Goal: Task Accomplishment & Management: Manage account settings

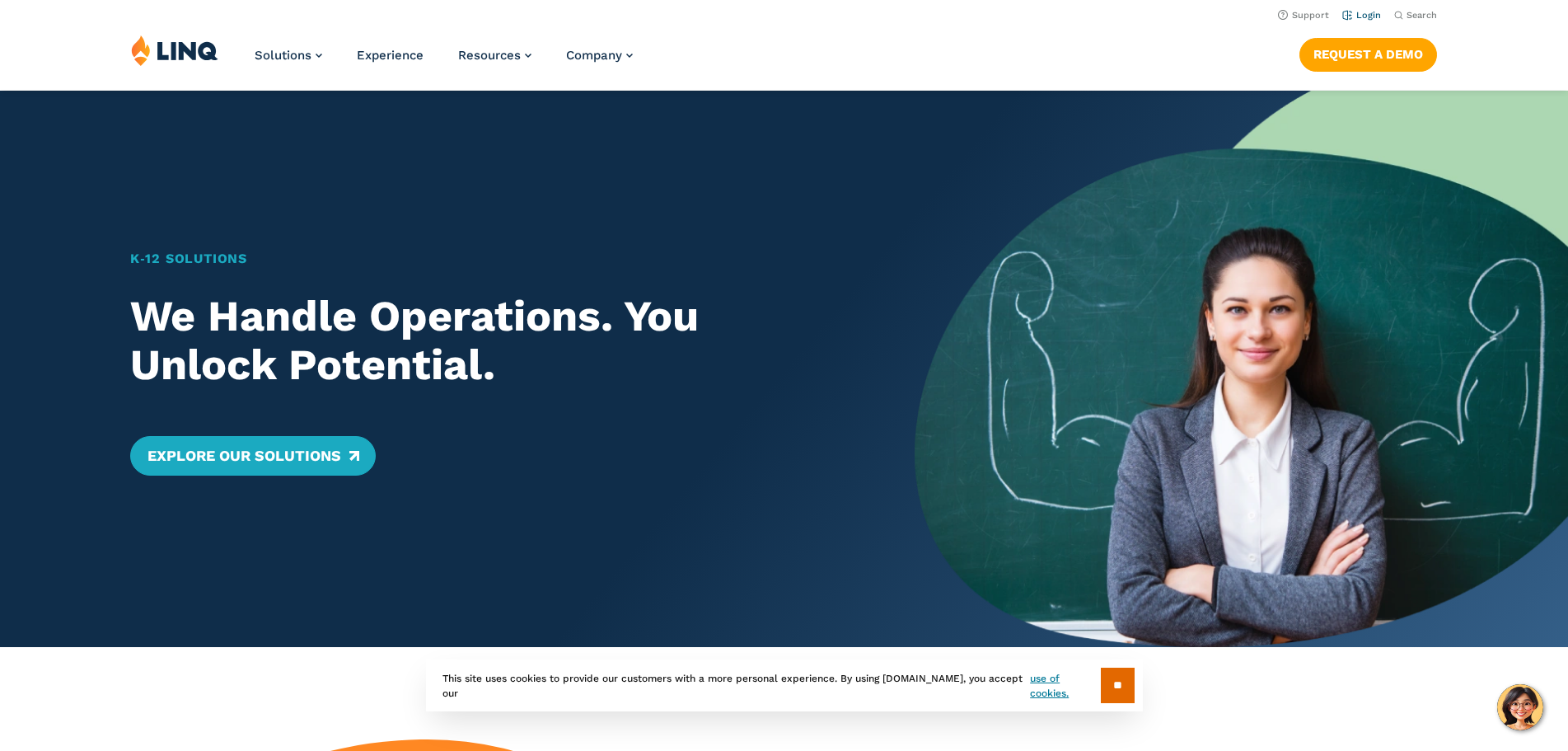
click at [1364, 9] on li "Login" at bounding box center [1362, 14] width 39 height 18
click at [1364, 11] on link "Login" at bounding box center [1362, 14] width 39 height 11
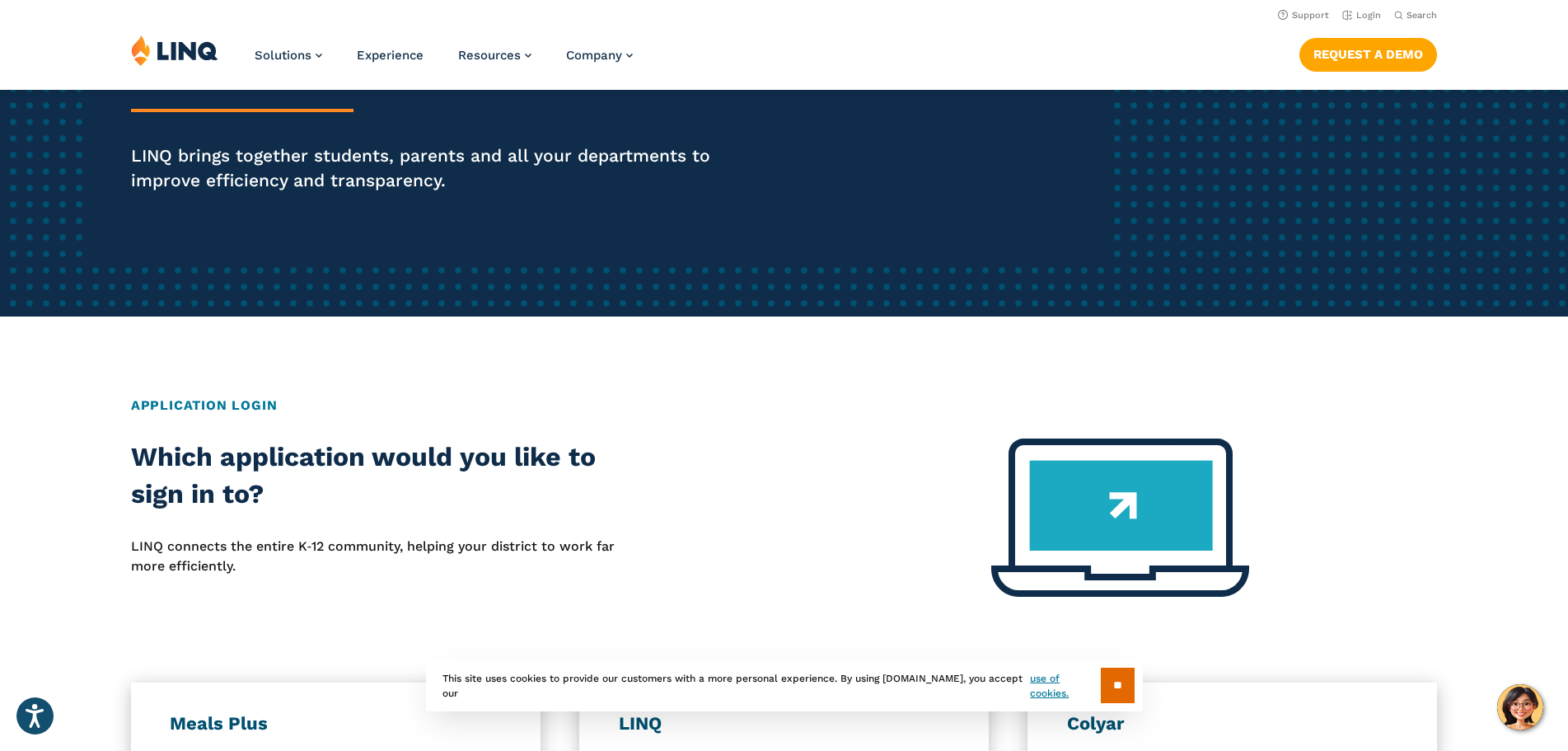
scroll to position [90, 0]
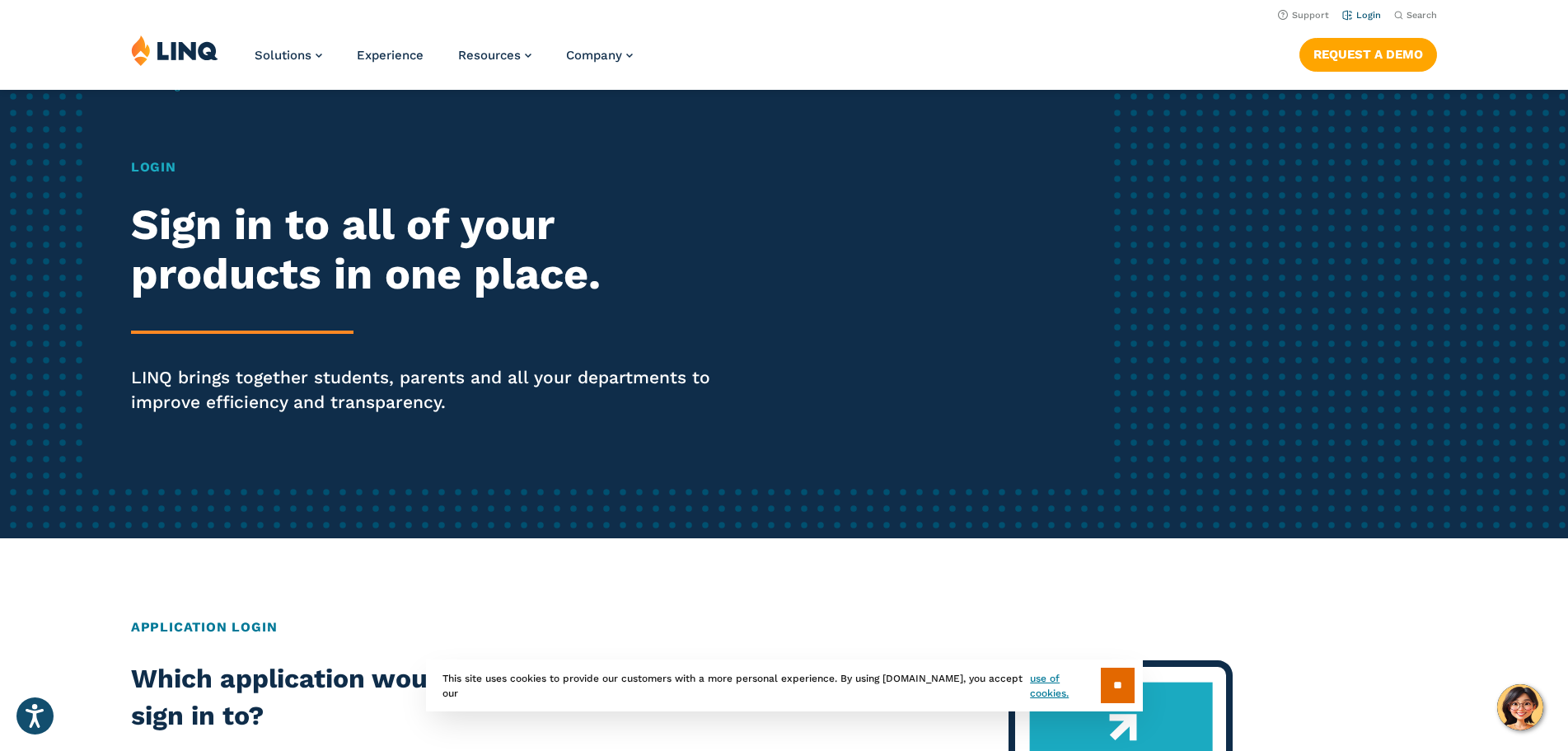
click at [1357, 11] on link "Login" at bounding box center [1362, 14] width 39 height 11
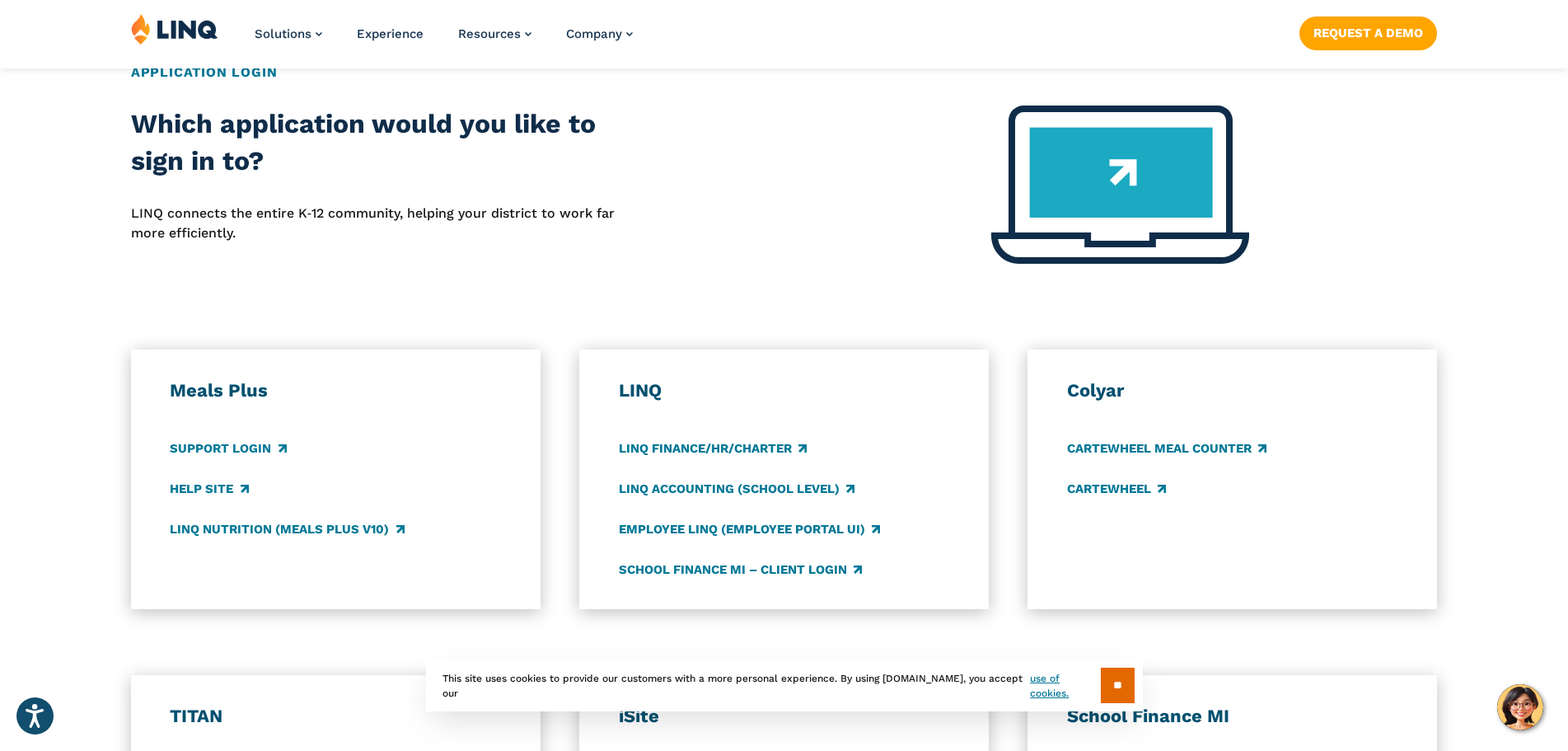
scroll to position [665, 0]
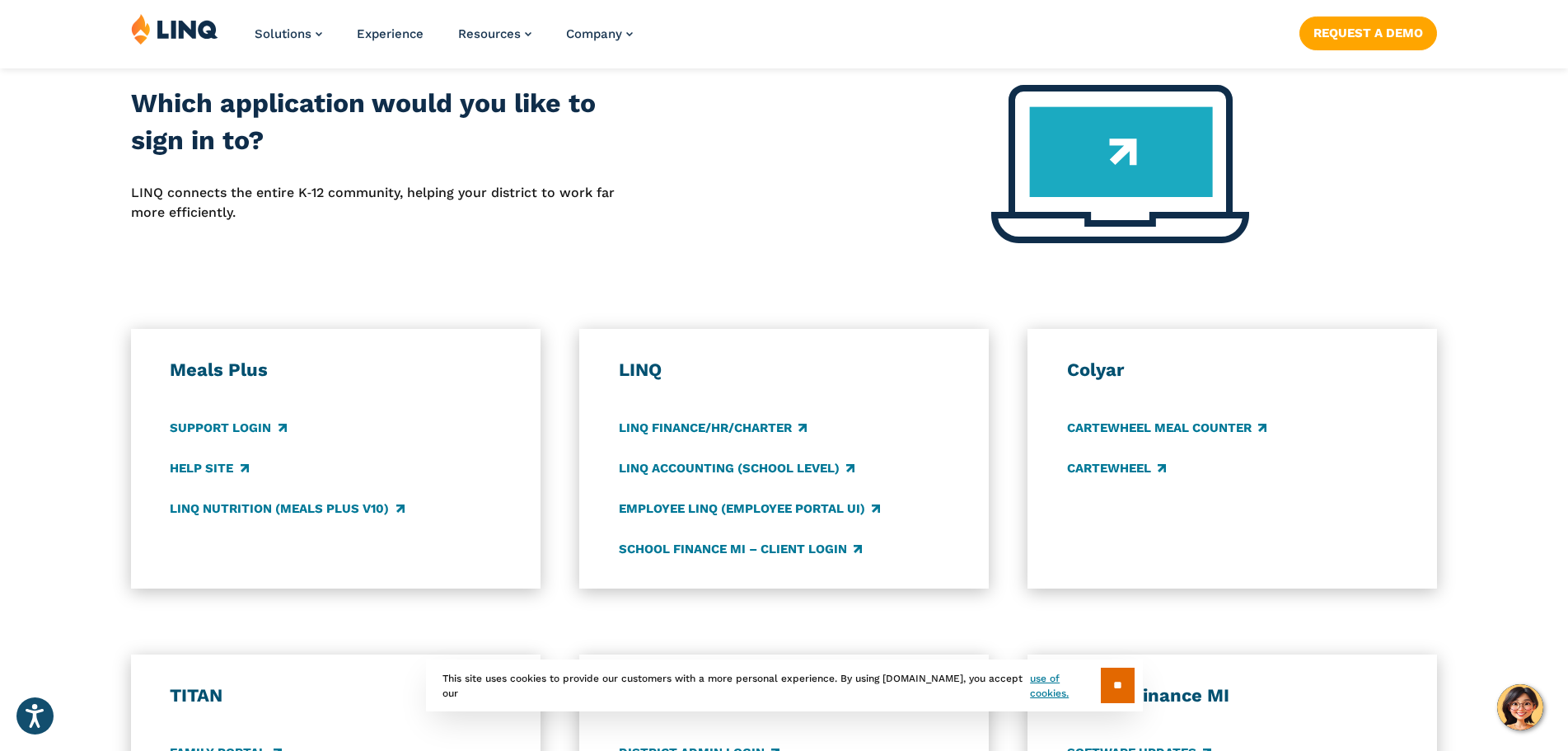
drag, startPoint x: 1581, startPoint y: 87, endPoint x: 1581, endPoint y: 269, distance: 182.0
click at [1568, 269] on html "Press Alt+1 for screen-reader mode, Alt+0 to cancel Accessibility Screen-Reader…" at bounding box center [784, 649] width 1568 height 2628
click at [242, 370] on h3 "Meals Plus" at bounding box center [335, 370] width 330 height 23
click at [245, 436] on link "Support Login" at bounding box center [228, 428] width 116 height 18
